Goal: Navigation & Orientation: Find specific page/section

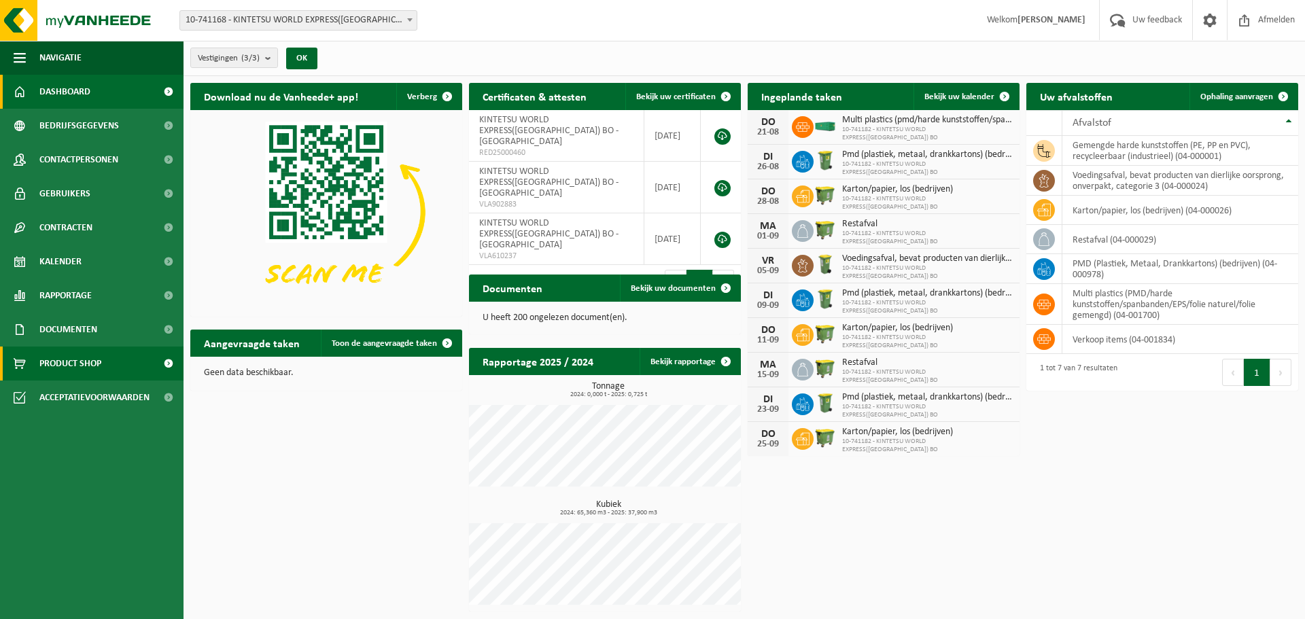
click at [87, 353] on span "Product Shop" at bounding box center [70, 364] width 62 height 34
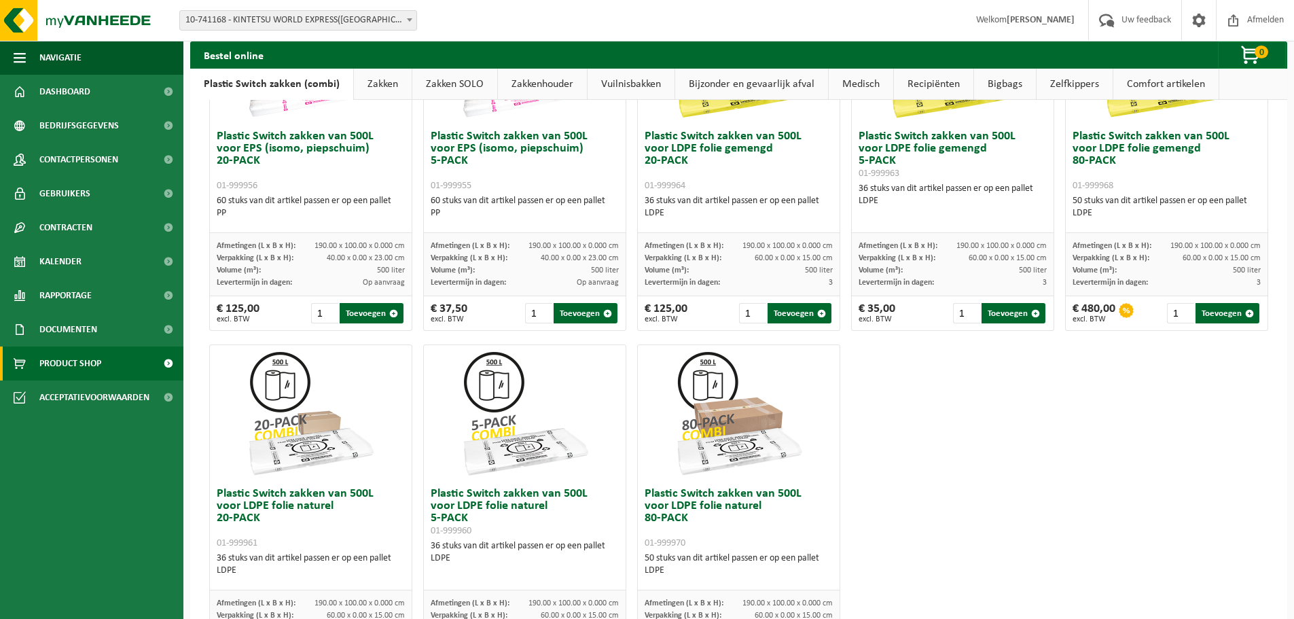
scroll to position [656, 0]
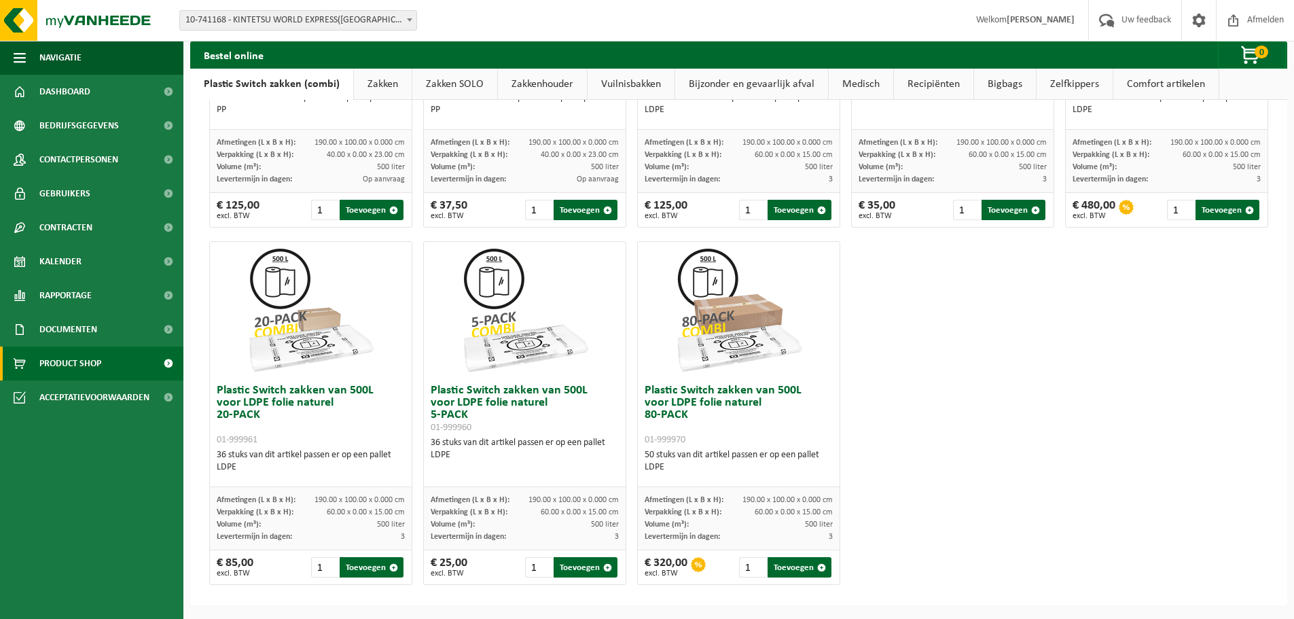
click at [693, 291] on img at bounding box center [739, 310] width 136 height 136
click at [729, 338] on img at bounding box center [739, 310] width 136 height 136
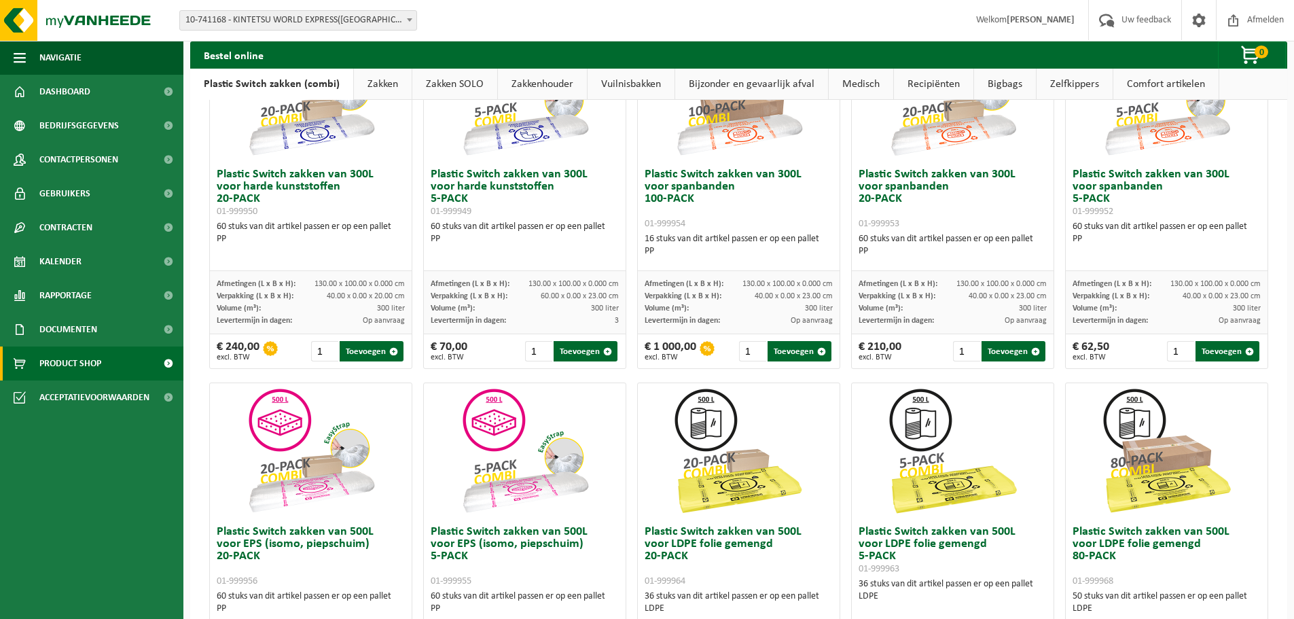
scroll to position [0, 0]
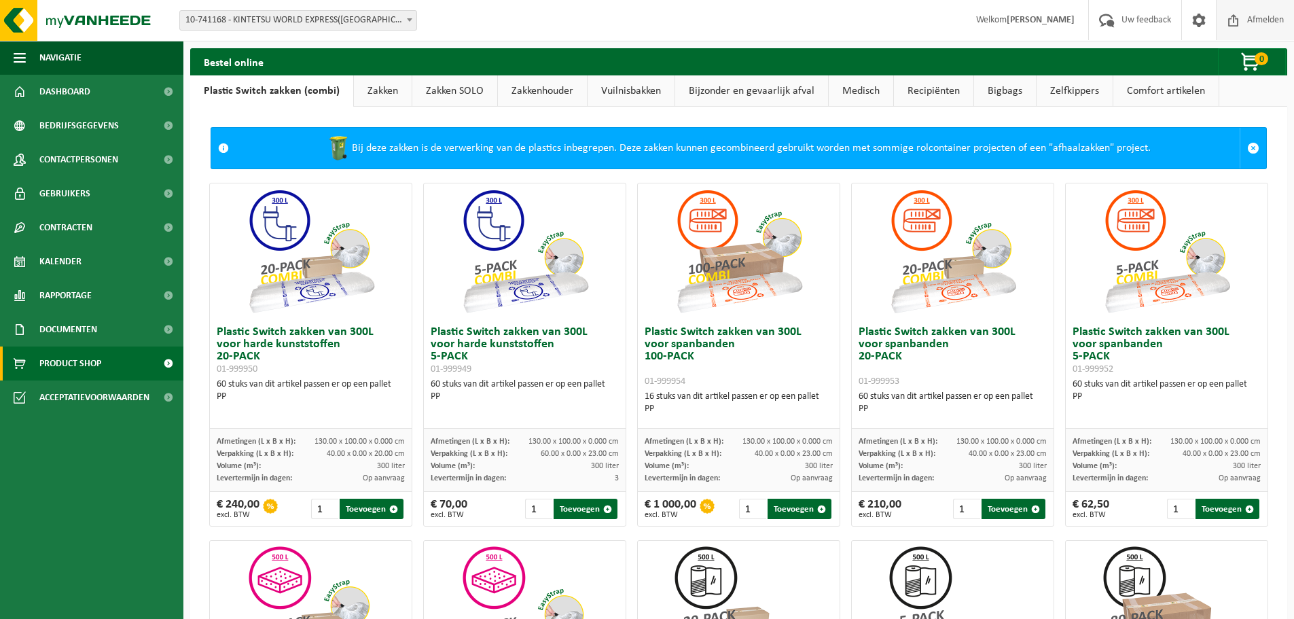
click at [1256, 12] on span "Afmelden" at bounding box center [1265, 20] width 43 height 40
